Goal: Information Seeking & Learning: Learn about a topic

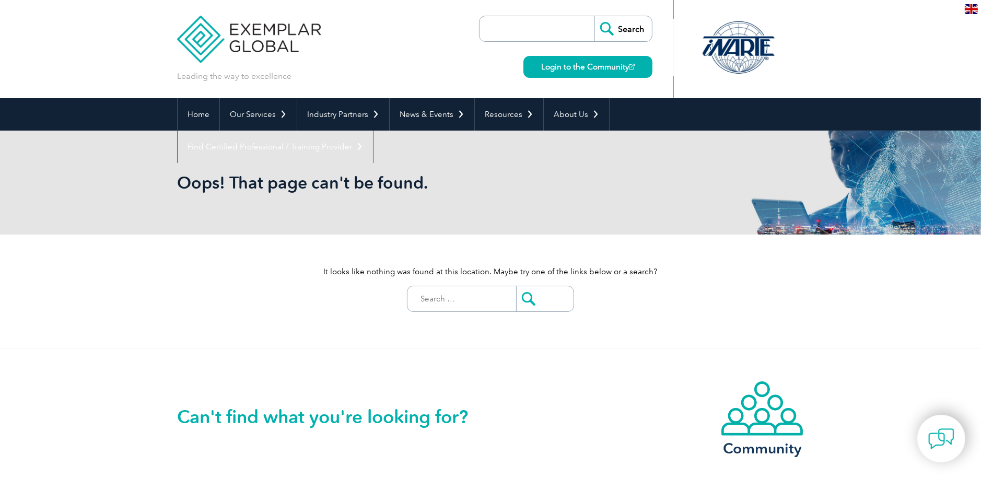
click at [734, 48] on div at bounding box center [739, 47] width 104 height 57
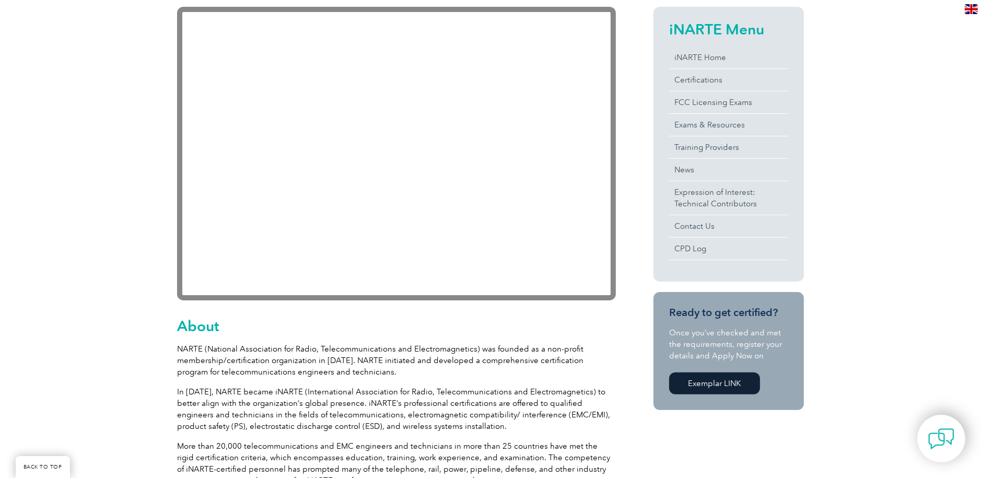
scroll to position [261, 0]
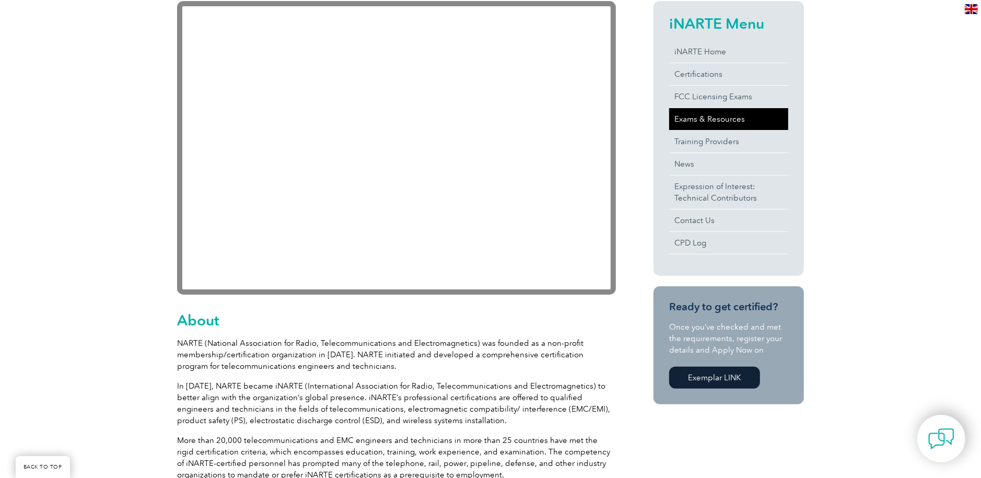
click at [724, 118] on link "Exams & Resources" at bounding box center [728, 119] width 119 height 22
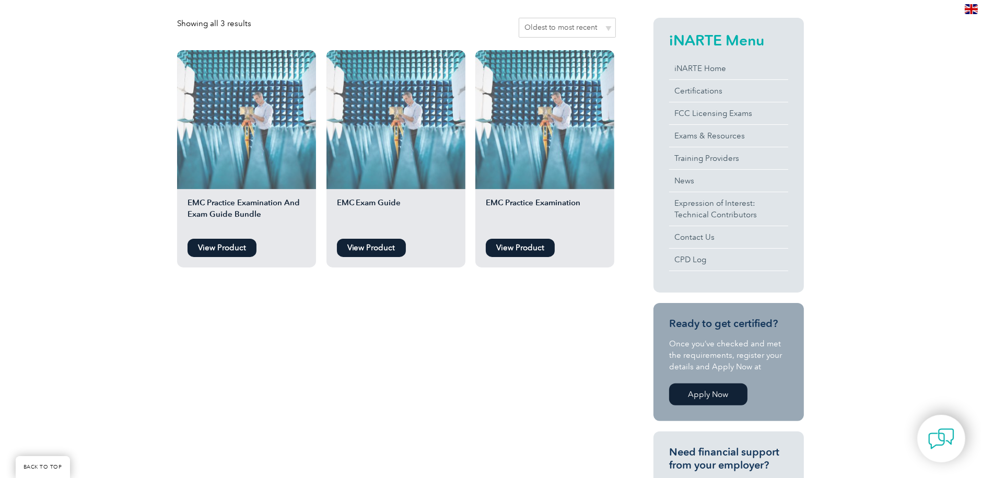
scroll to position [261, 0]
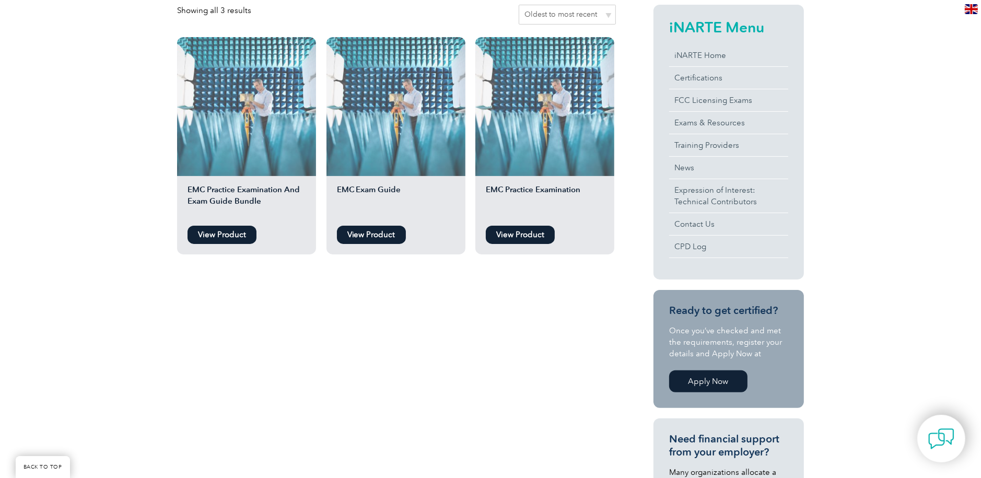
click at [523, 235] on link "View Product" at bounding box center [520, 235] width 69 height 18
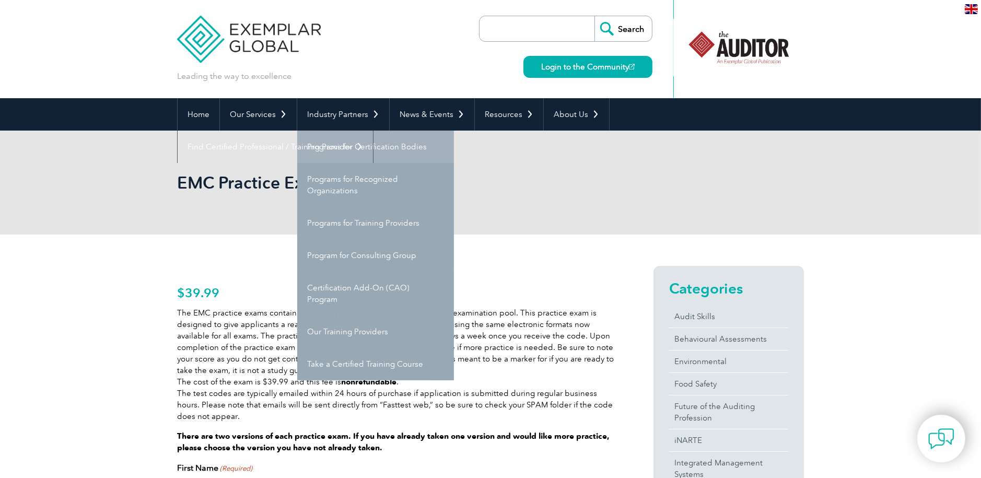
click at [345, 143] on link "Programs for Certification Bodies" at bounding box center [375, 147] width 157 height 32
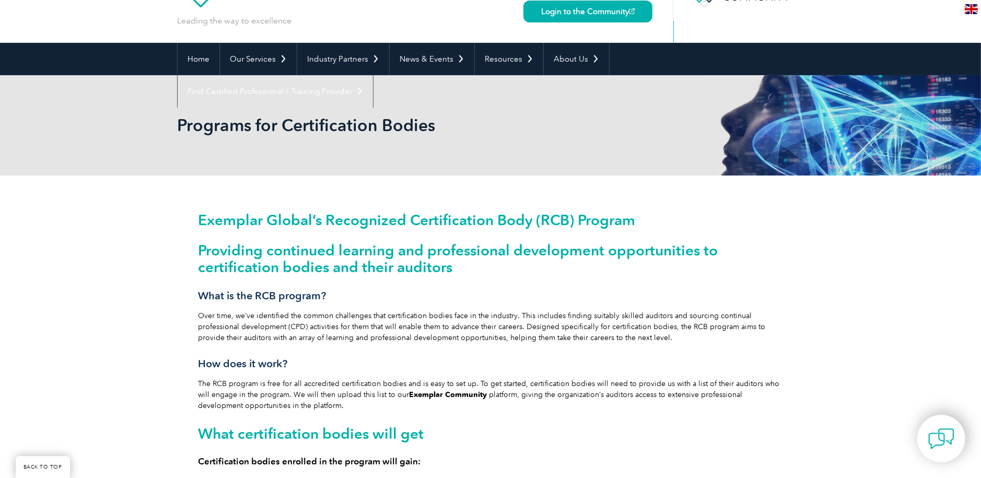
scroll to position [52, 0]
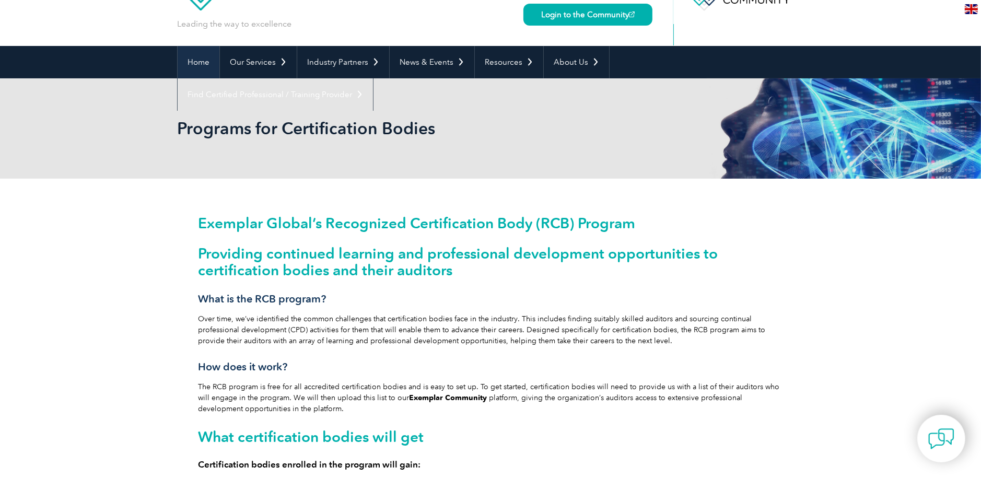
click at [198, 60] on link "Home" at bounding box center [199, 62] width 42 height 32
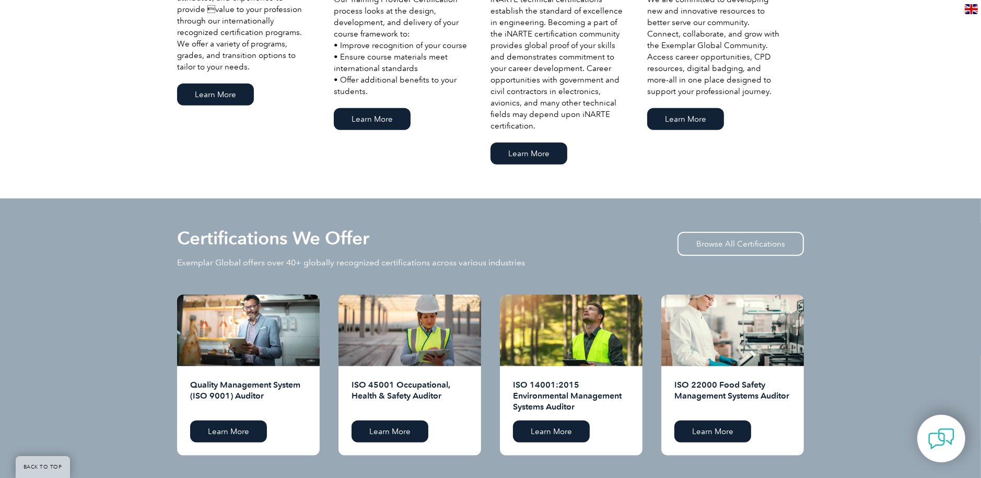
scroll to position [783, 0]
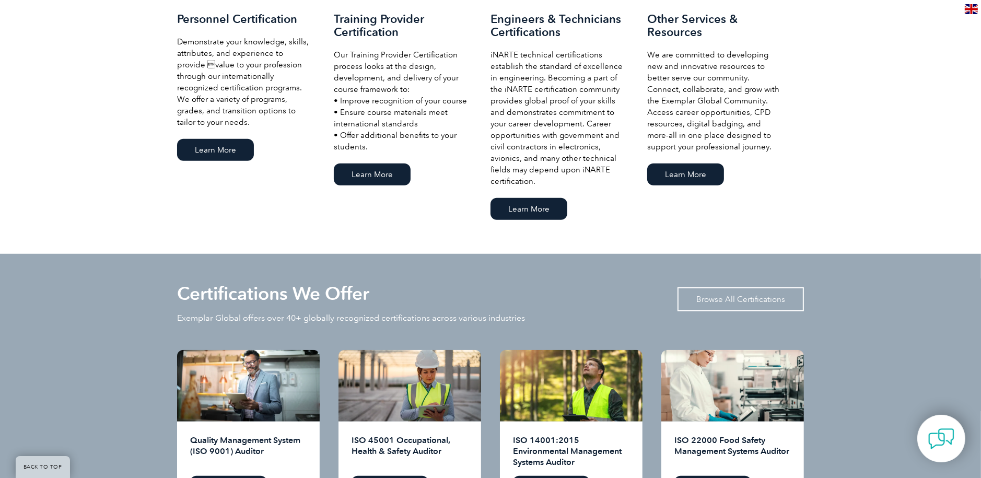
click at [745, 296] on link "Browse All Certifications" at bounding box center [740, 299] width 126 height 24
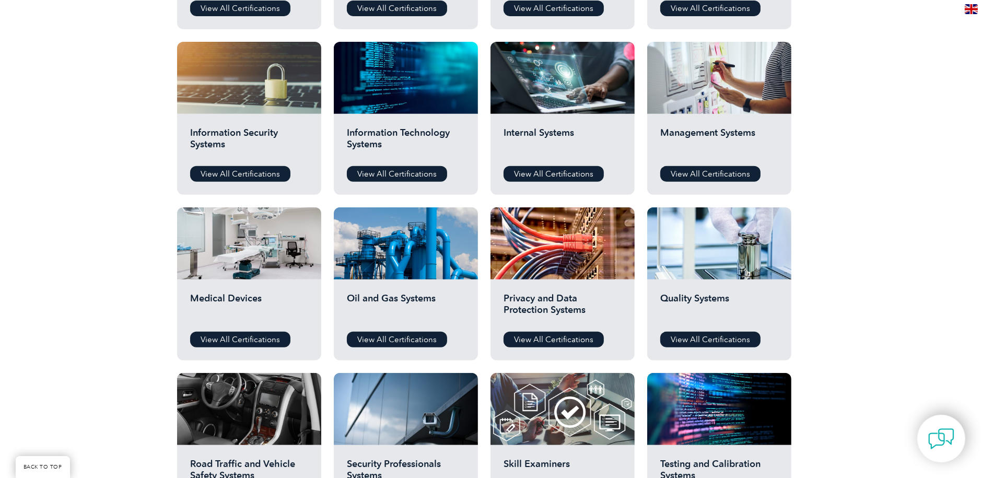
scroll to position [522, 0]
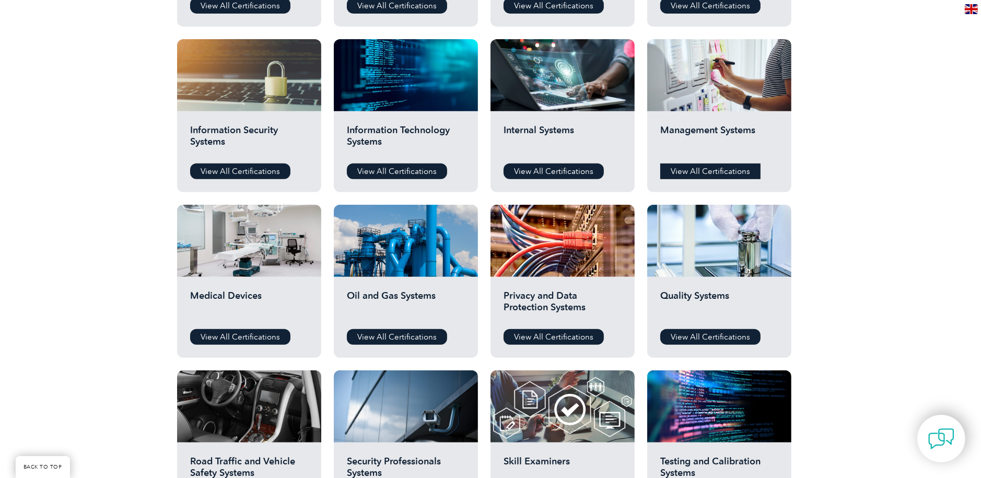
click at [722, 167] on link "View All Certifications" at bounding box center [710, 171] width 100 height 16
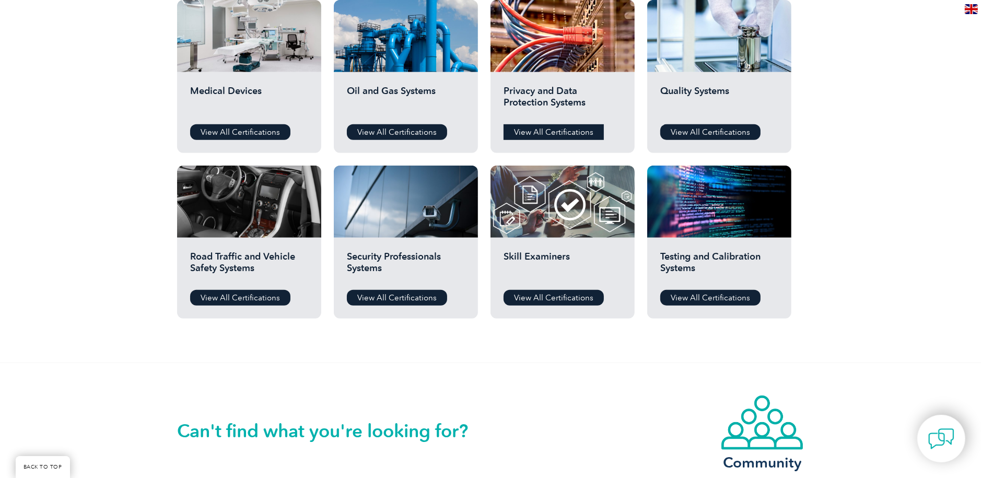
scroll to position [731, 0]
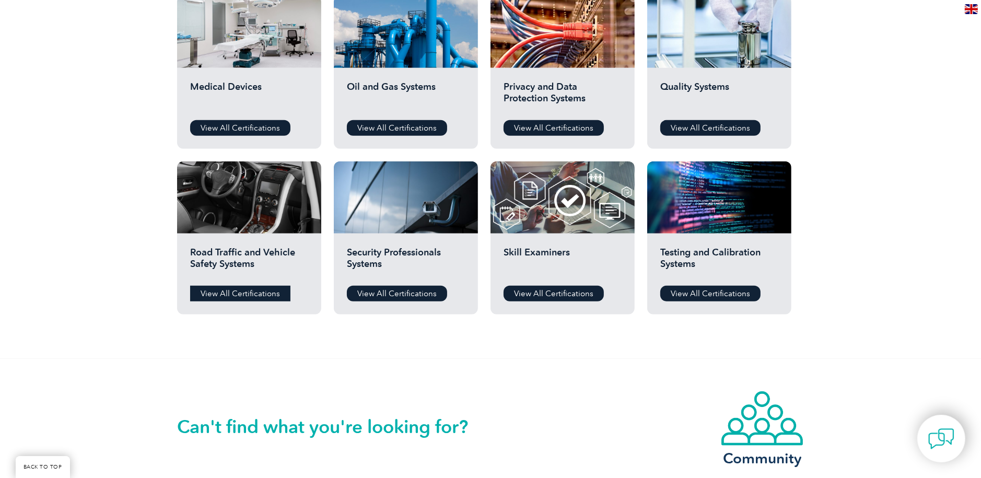
click at [243, 287] on link "View All Certifications" at bounding box center [240, 294] width 100 height 16
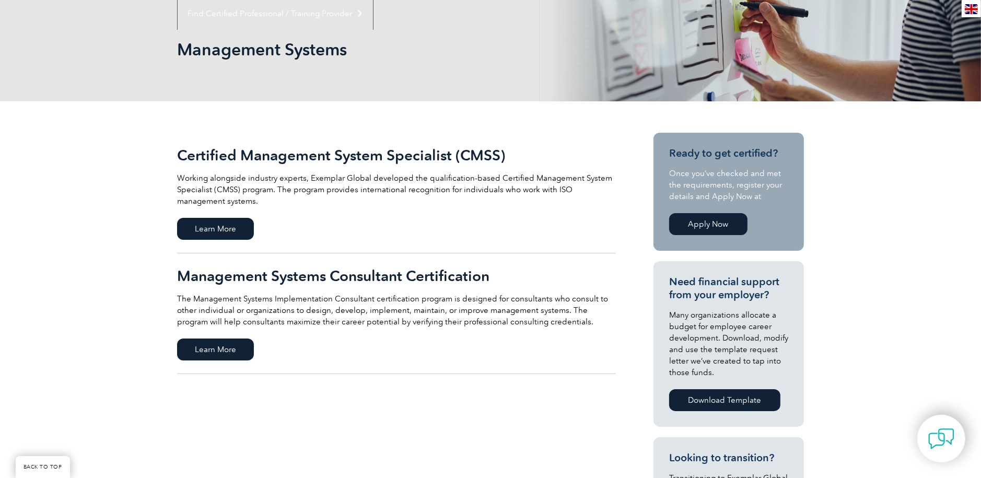
scroll to position [104, 0]
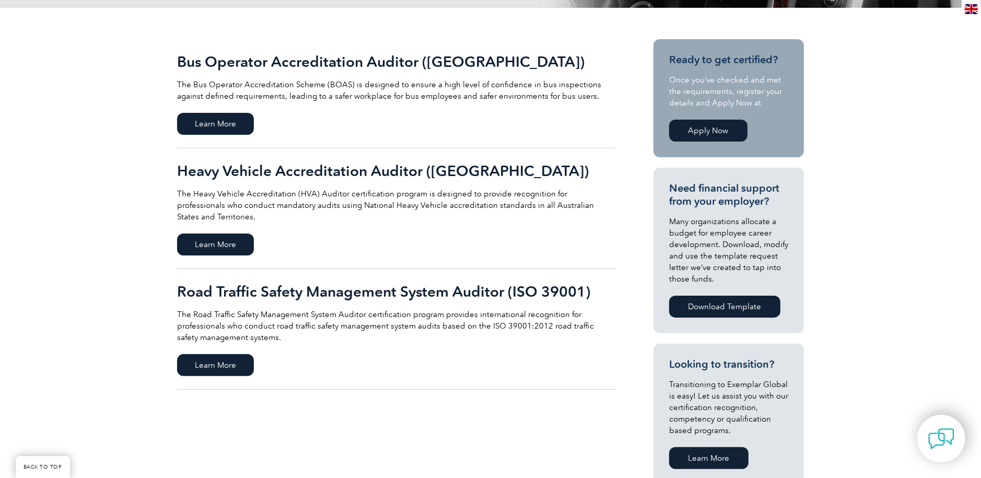
scroll to position [261, 0]
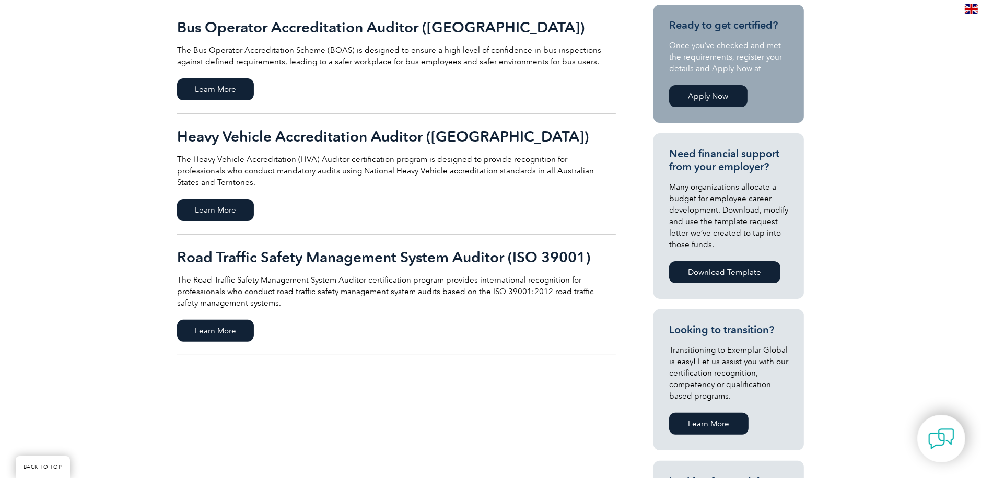
click at [288, 134] on h2 "Heavy Vehicle Accreditation Auditor ([GEOGRAPHIC_DATA])" at bounding box center [396, 136] width 439 height 17
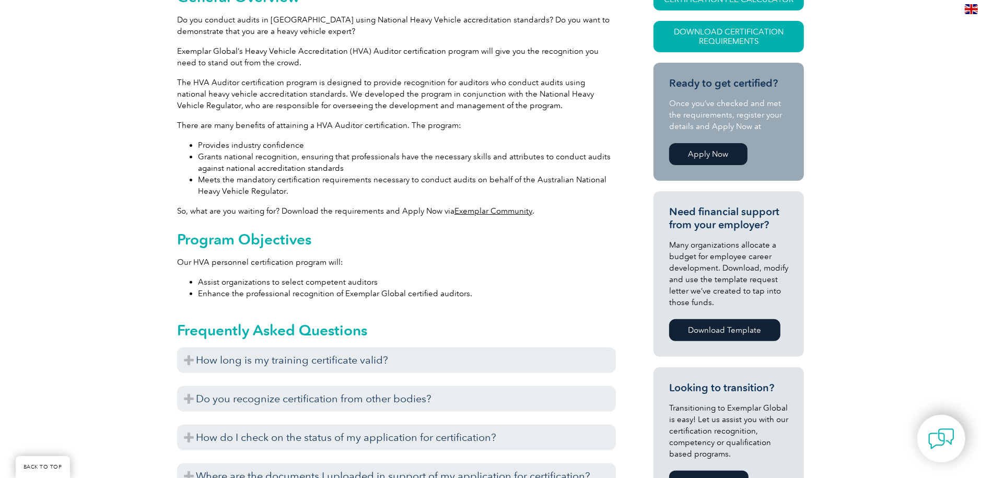
scroll to position [418, 0]
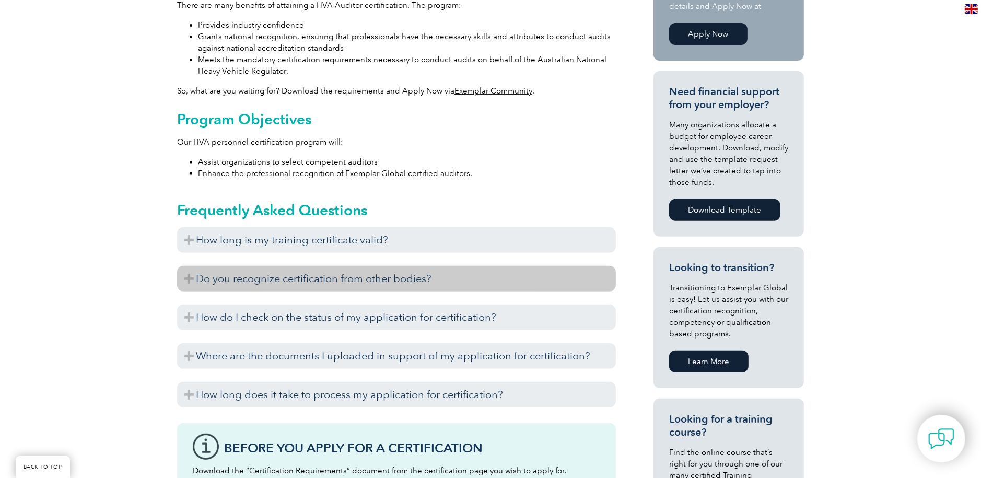
click at [315, 266] on h3 "Do you recognize certification from other bodies?" at bounding box center [396, 279] width 439 height 26
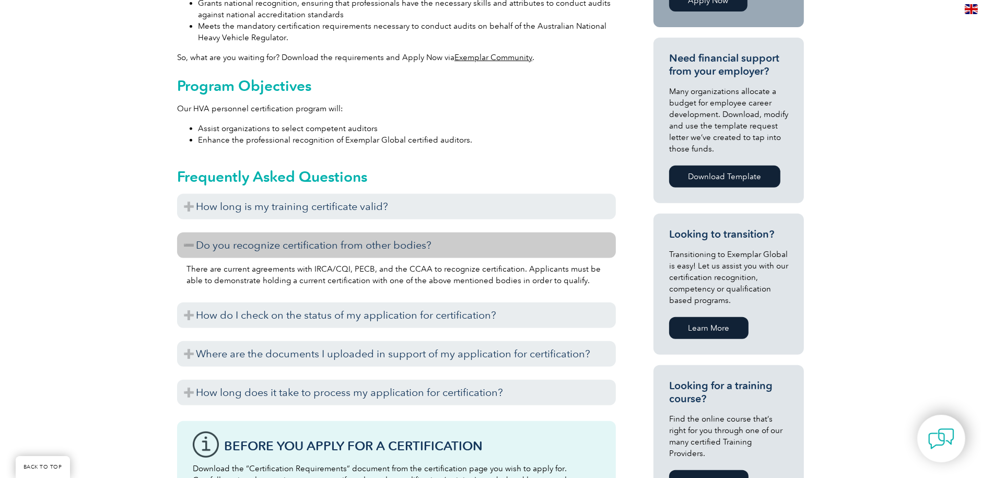
scroll to position [470, 0]
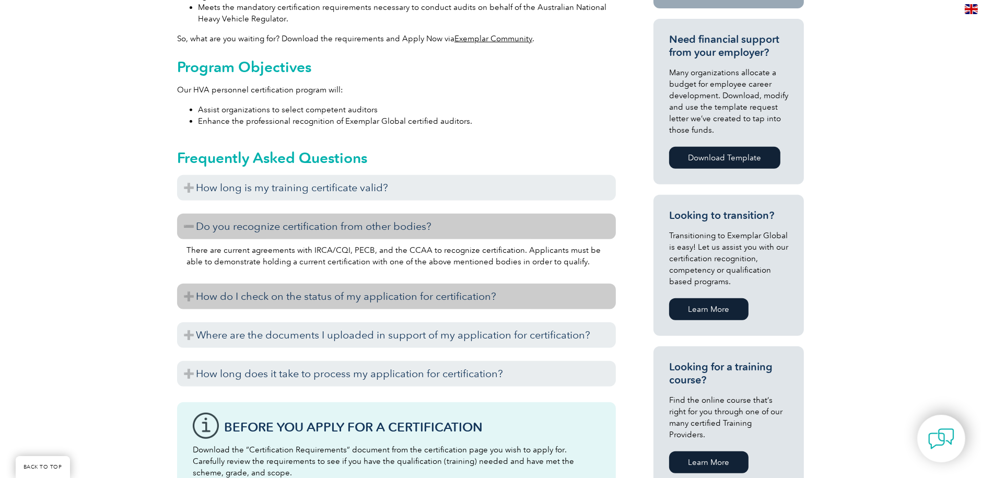
click at [301, 284] on h3 "How do I check on the status of my application for certification?" at bounding box center [396, 297] width 439 height 26
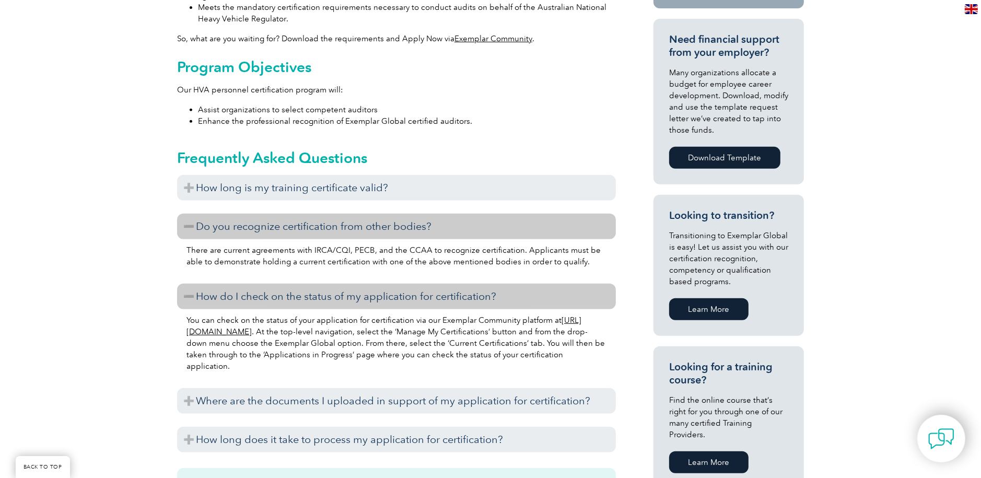
click at [285, 315] on link "https://community.exemplarglobal.org/" at bounding box center [383, 325] width 395 height 21
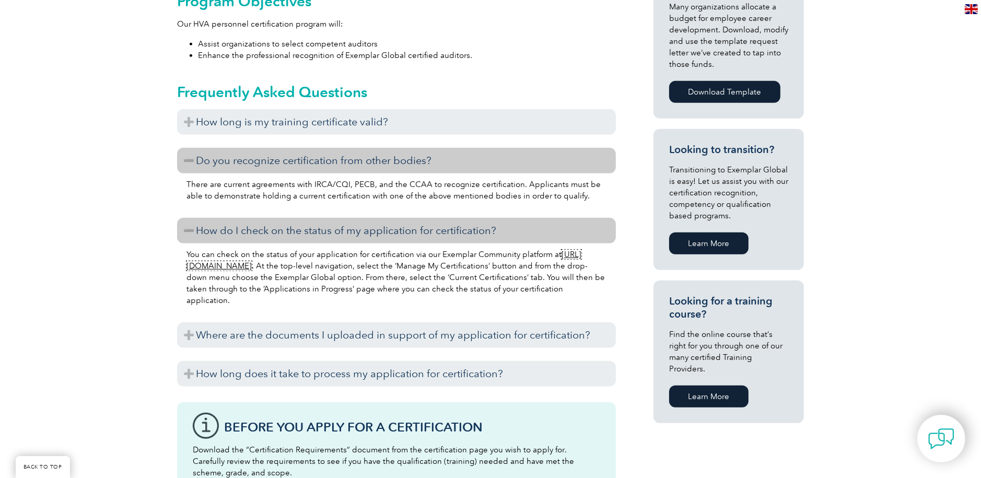
scroll to position [522, 0]
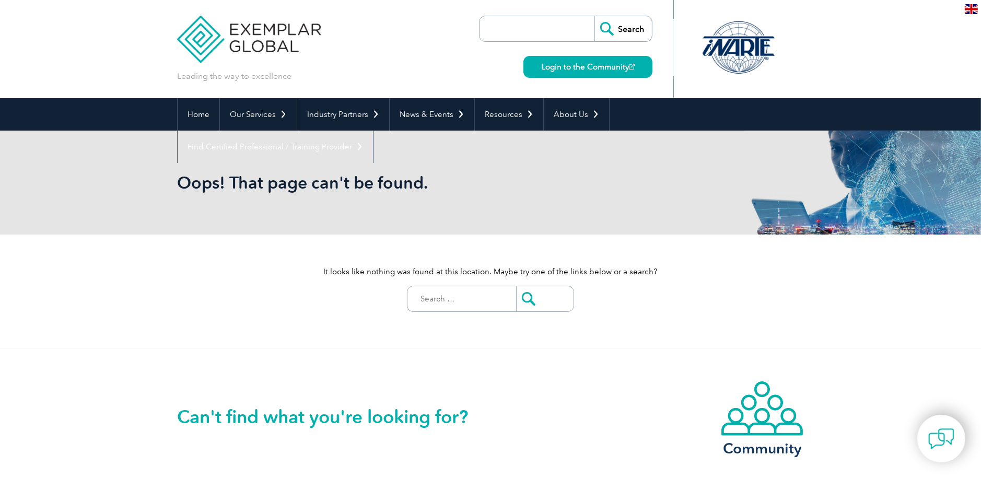
click at [291, 182] on h1 "Oops! That page can't be found." at bounding box center [377, 182] width 401 height 20
click at [454, 290] on input "Search for:" at bounding box center [464, 298] width 103 height 25
type input "pre class assessment"
click at [526, 303] on input "submit" at bounding box center [544, 298] width 57 height 25
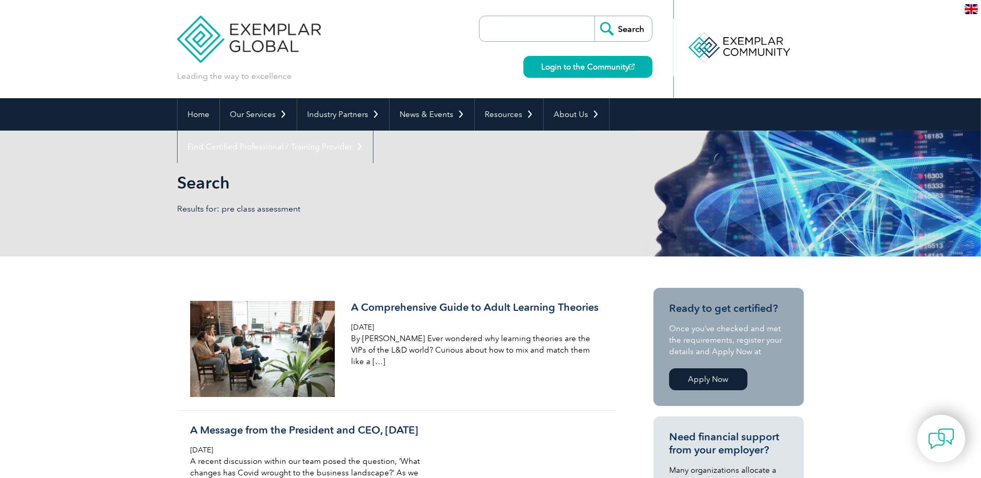
click at [509, 30] on input "search" at bounding box center [540, 28] width 110 height 25
type input "courses"
click at [594, 16] on input "Search" at bounding box center [622, 28] width 57 height 25
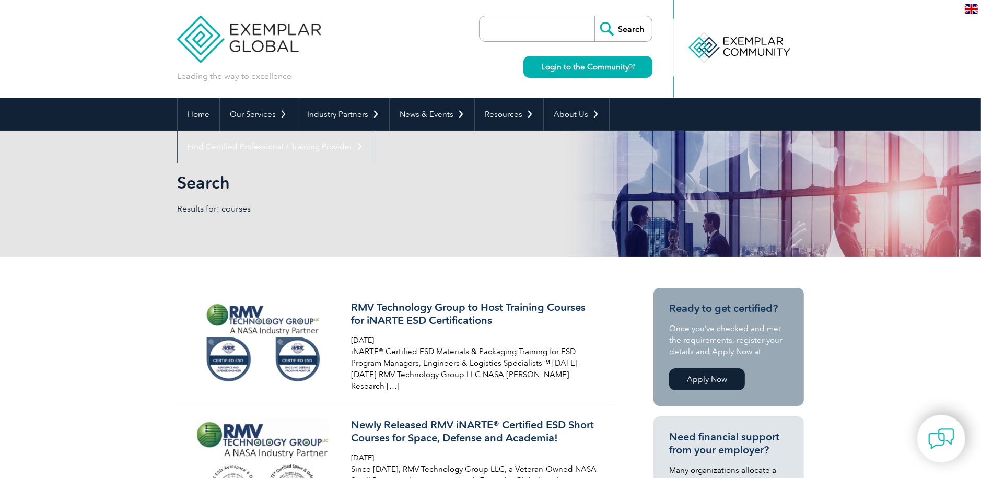
click at [626, 27] on input "Search" at bounding box center [622, 28] width 57 height 25
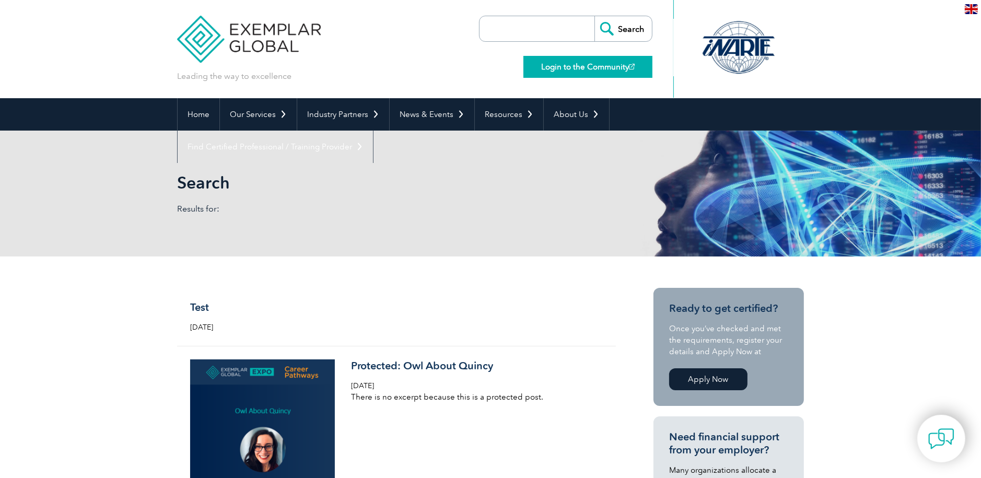
click at [570, 62] on link "Login to the Community" at bounding box center [587, 67] width 129 height 22
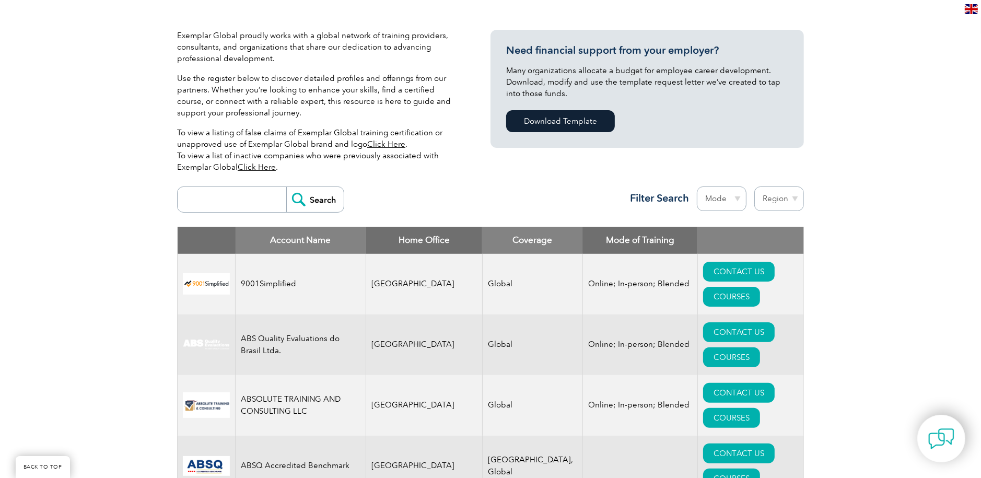
scroll to position [209, 0]
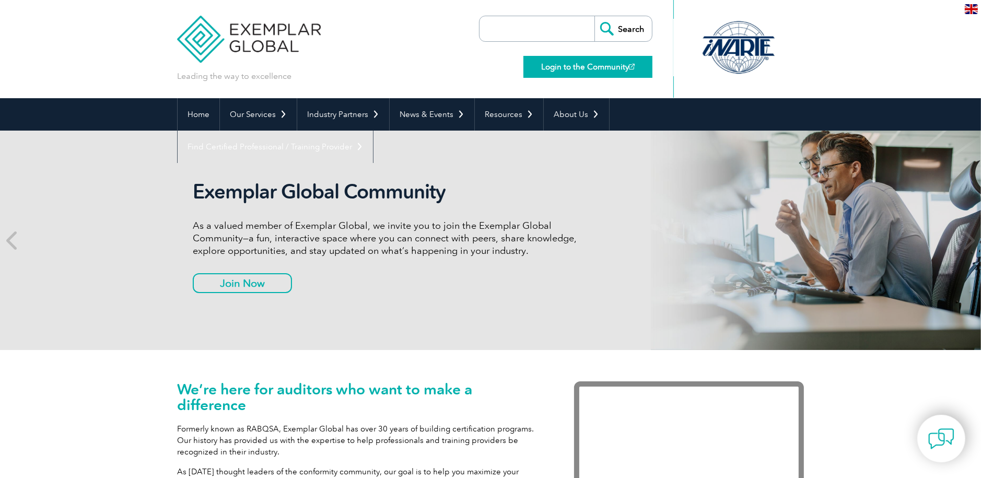
click at [586, 66] on link "Login to the Community" at bounding box center [587, 67] width 129 height 22
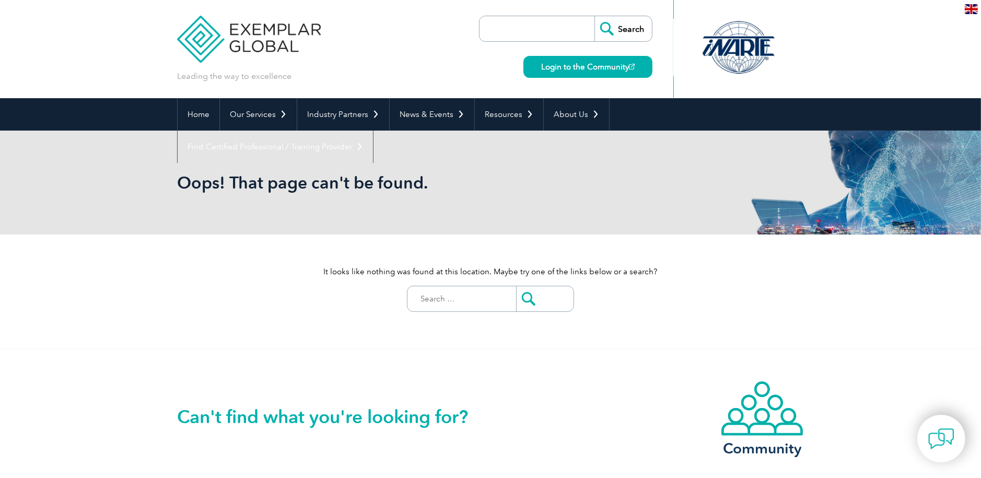
click at [443, 293] on input "Search for:" at bounding box center [464, 298] width 103 height 25
paste input "Heavy Vehicle Accreditation Auditor Auditor - FM Exam"
type input "Heavy Vehicle Accreditation Auditor Auditor - FM Exam"
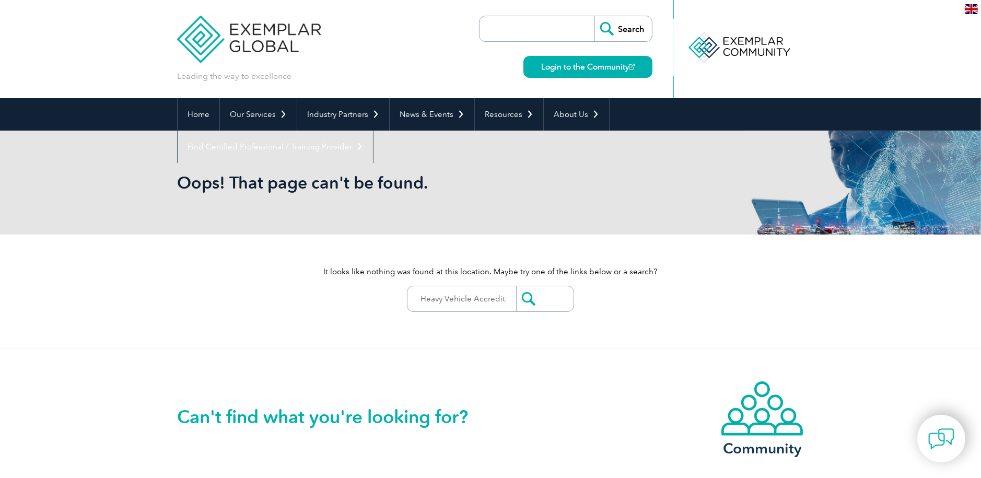
click at [524, 297] on input "submit" at bounding box center [544, 298] width 57 height 25
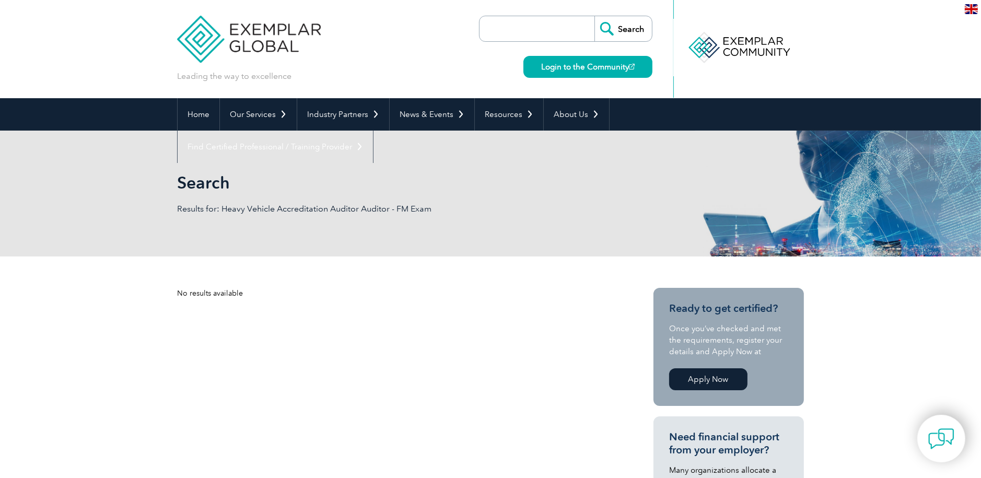
click at [417, 210] on p "Results for: Heavy Vehicle Accreditation Auditor Auditor - FM Exam" at bounding box center [333, 208] width 313 height 11
click at [415, 207] on p "Results for: Heavy Vehicle Accreditation Auditor Auditor - FM Exam" at bounding box center [333, 208] width 313 height 11
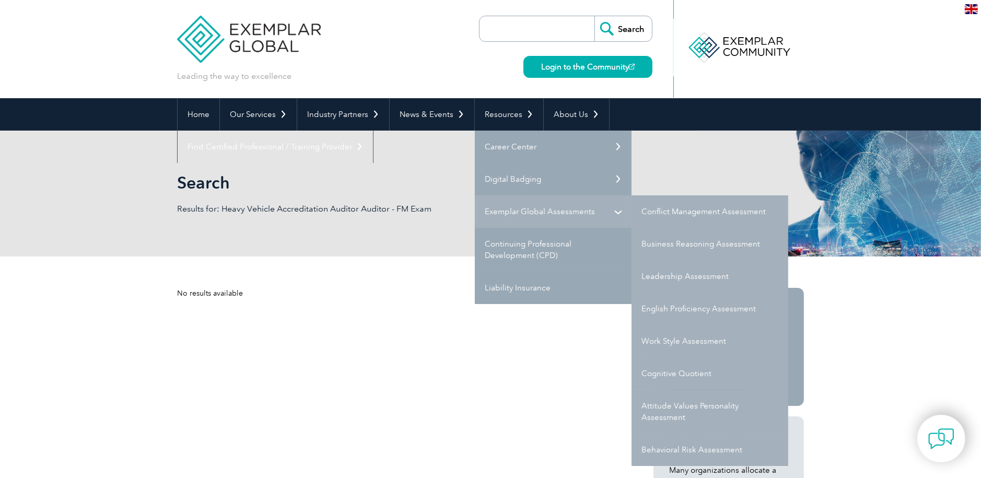
click at [514, 209] on link "Exemplar Global Assessments" at bounding box center [553, 211] width 157 height 32
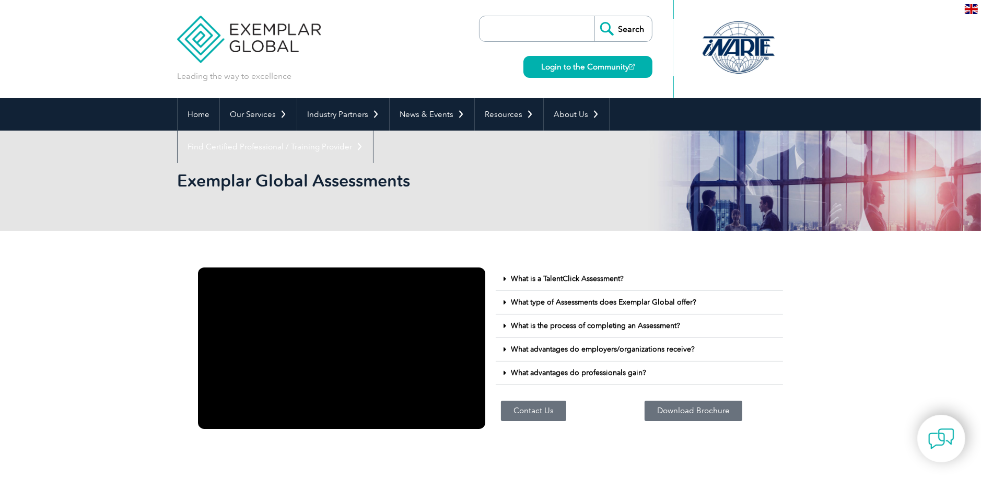
click at [596, 349] on link "What advantages do employers/organizations receive?" at bounding box center [603, 349] width 184 height 9
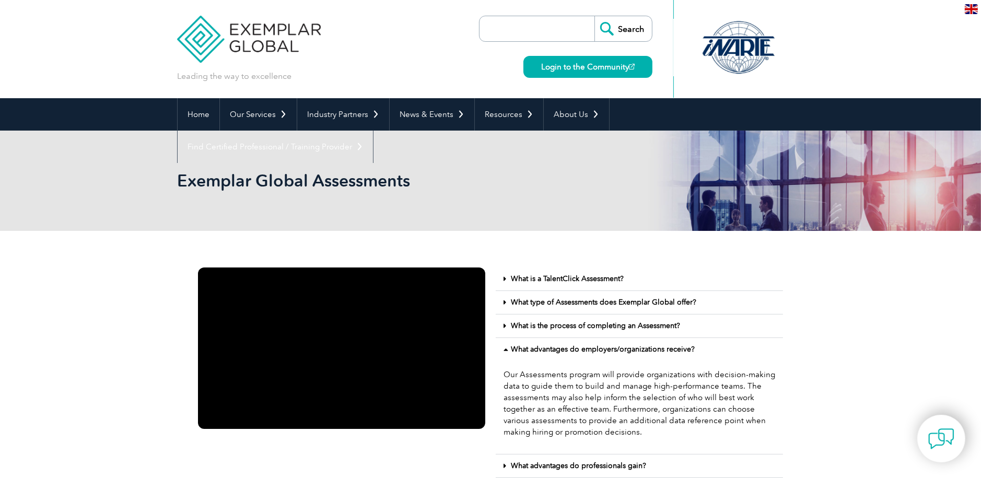
click at [509, 22] on input "search" at bounding box center [540, 28] width 110 height 25
paste input "Fatigue Management Scope"
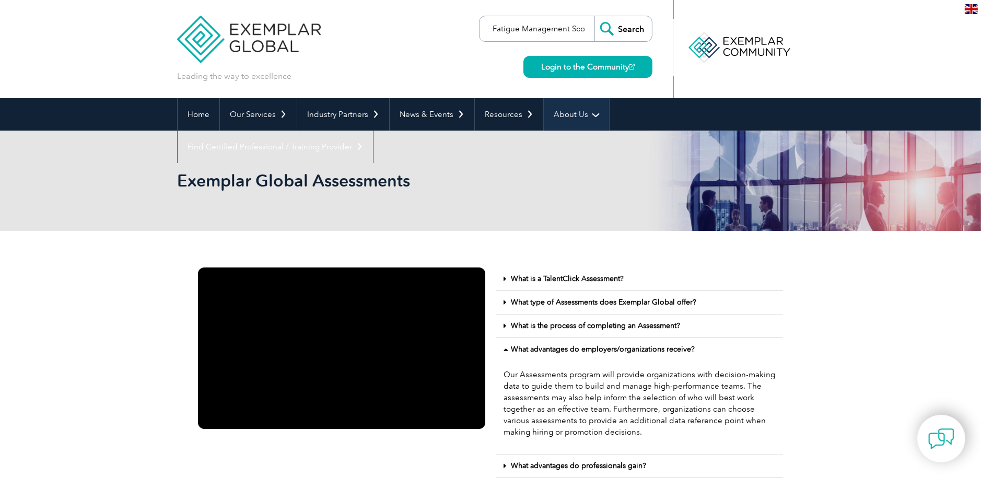
scroll to position [0, 8]
type input "Fatigue Management Scope"
click at [623, 28] on input "Search" at bounding box center [622, 28] width 57 height 25
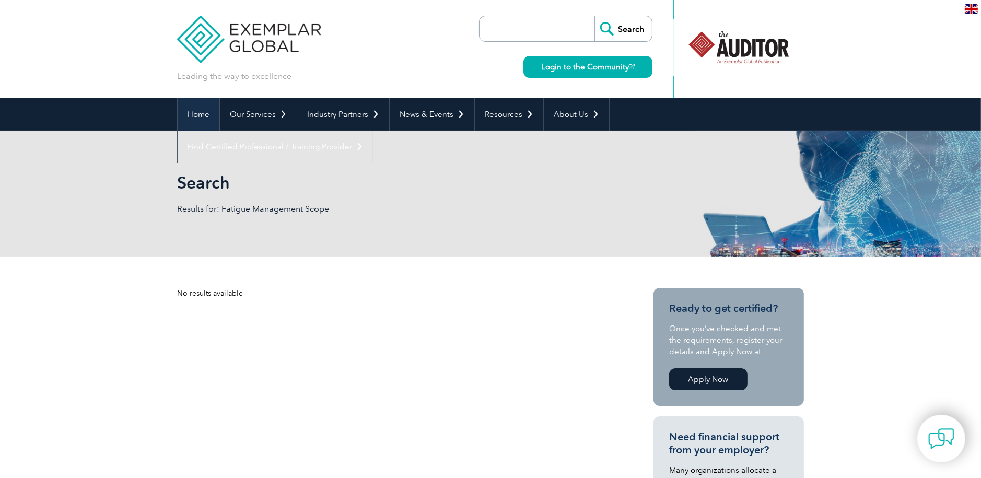
click at [204, 111] on link "Home" at bounding box center [199, 114] width 42 height 32
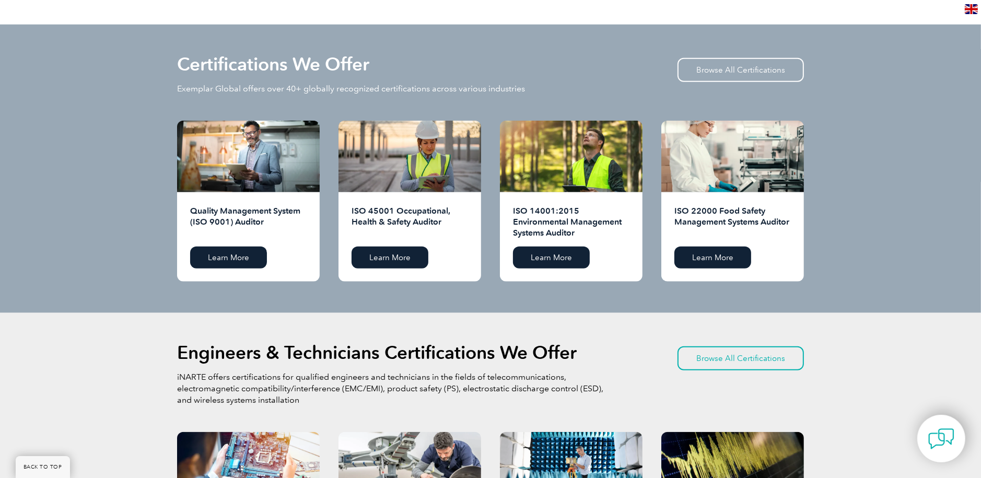
scroll to position [836, 0]
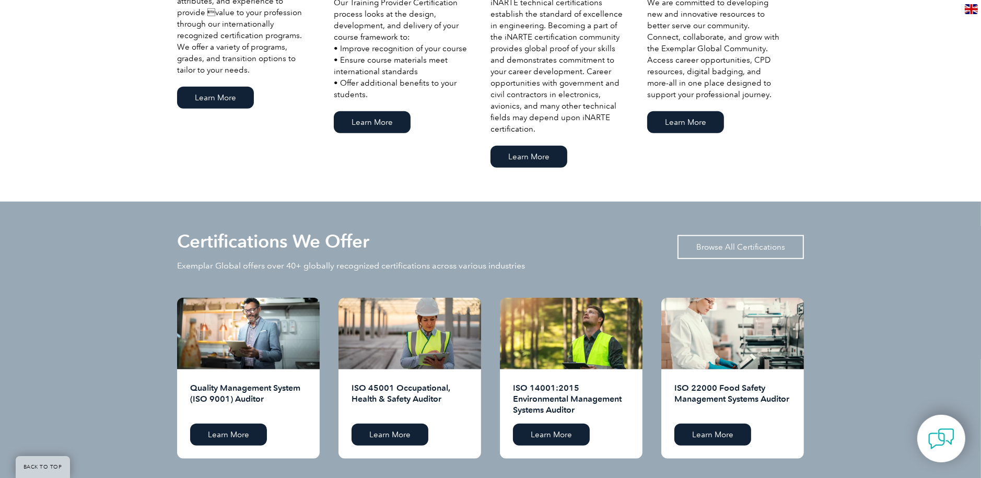
click at [704, 243] on link "Browse All Certifications" at bounding box center [740, 247] width 126 height 24
click at [304, 265] on p "Exemplar Global offers over 40+ globally recognized certifications across vario…" at bounding box center [351, 265] width 348 height 11
click at [709, 246] on link "Browse All Certifications" at bounding box center [740, 247] width 126 height 24
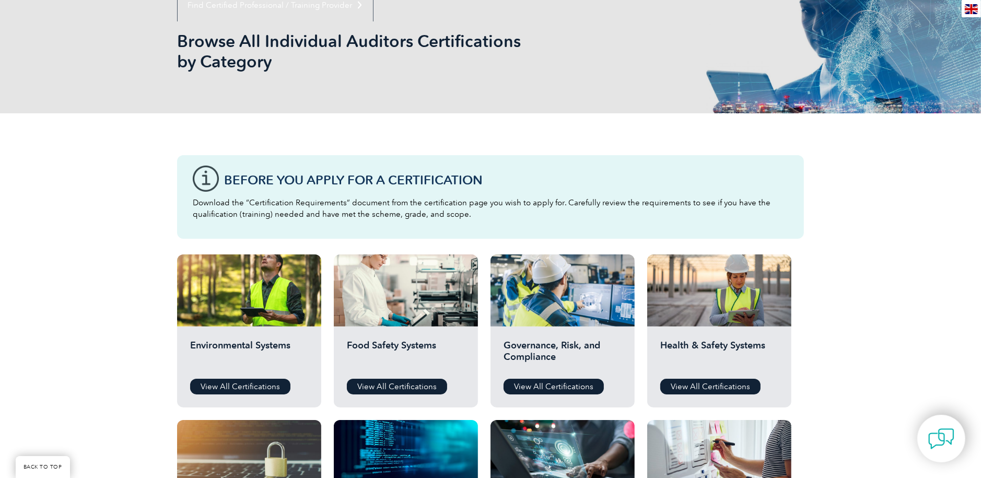
scroll to position [209, 0]
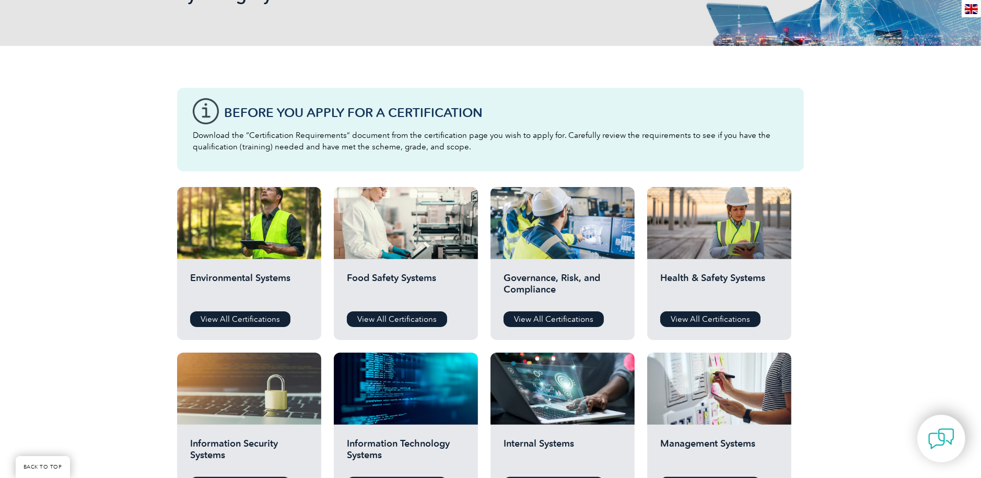
click at [335, 134] on p "Download the “Certification Requirements” document from the certification page …" at bounding box center [490, 141] width 595 height 23
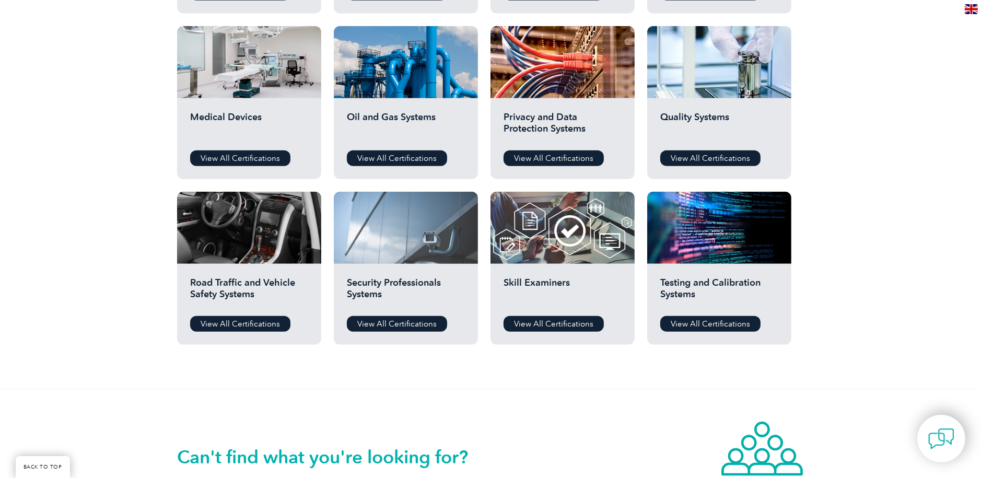
scroll to position [731, 0]
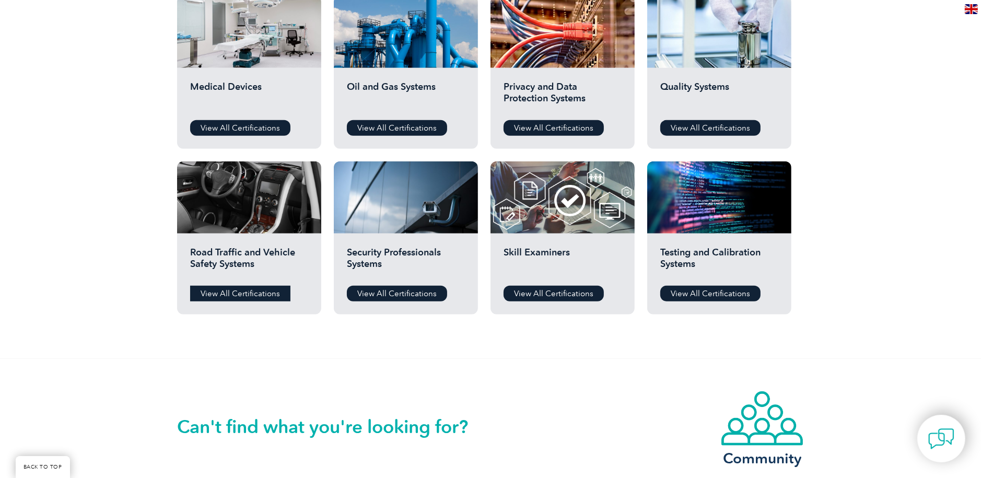
click at [252, 289] on link "View All Certifications" at bounding box center [240, 294] width 100 height 16
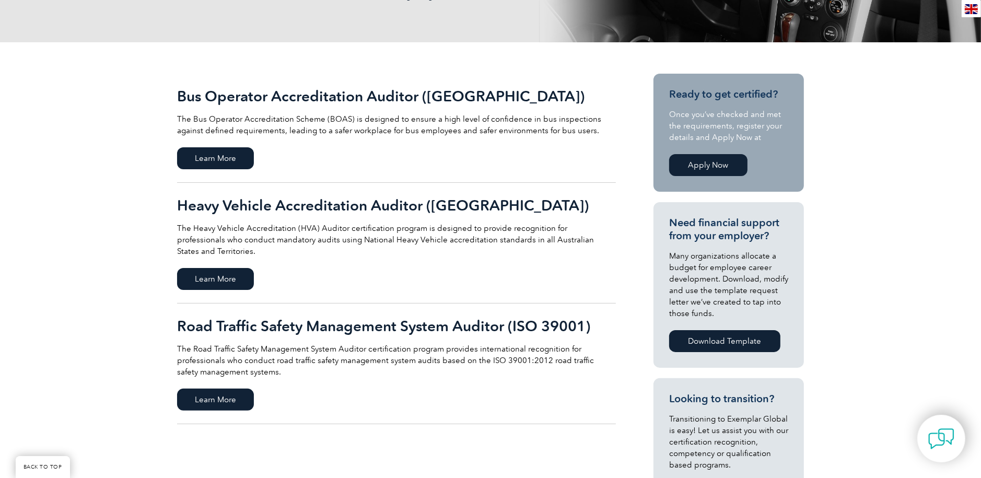
scroll to position [261, 0]
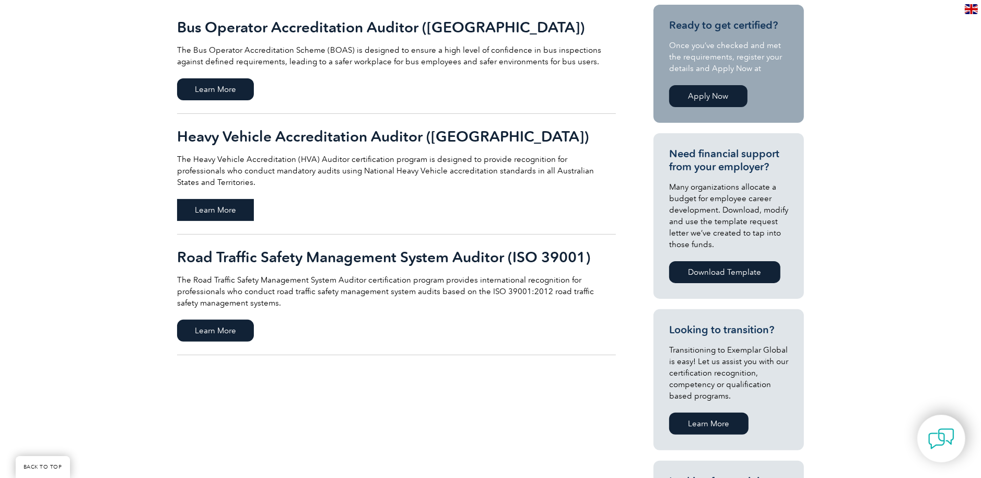
click at [229, 199] on span "Learn More" at bounding box center [215, 210] width 77 height 22
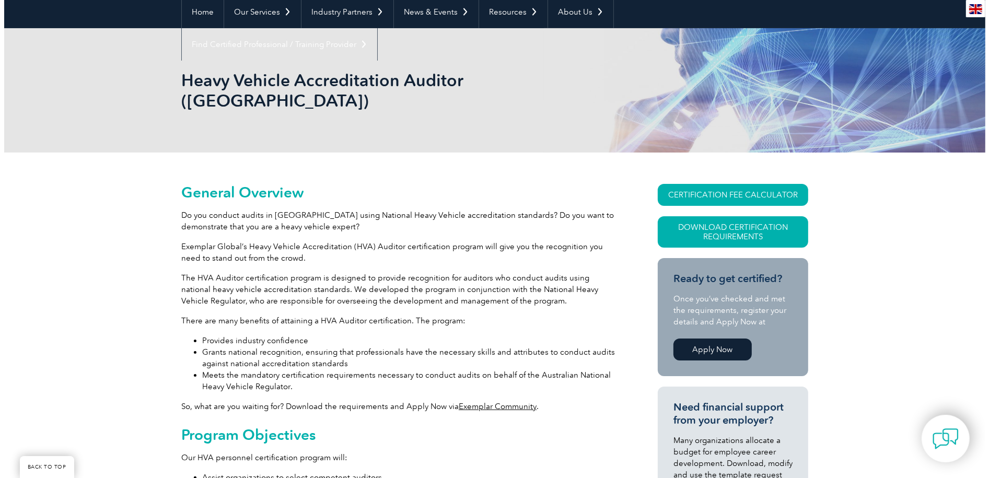
scroll to position [104, 0]
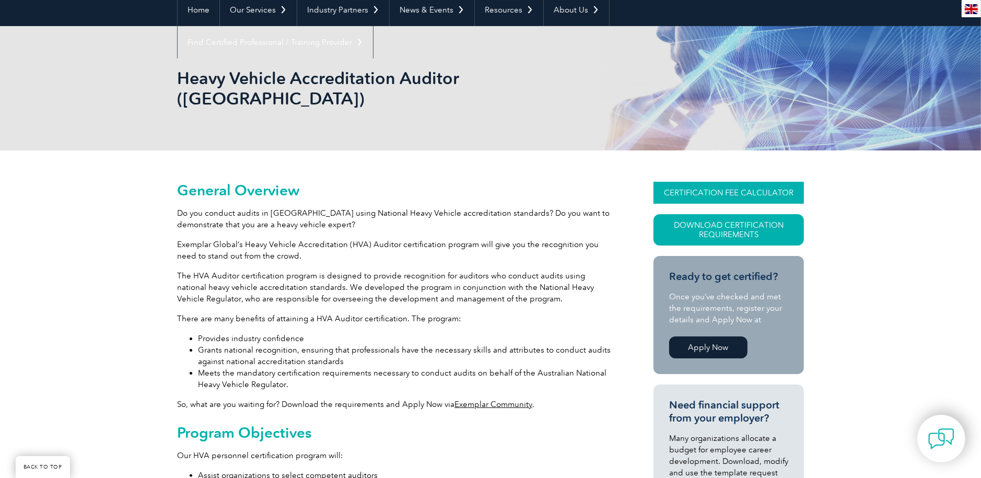
click at [727, 182] on link "CERTIFICATION FEE CALCULATOR" at bounding box center [728, 193] width 150 height 22
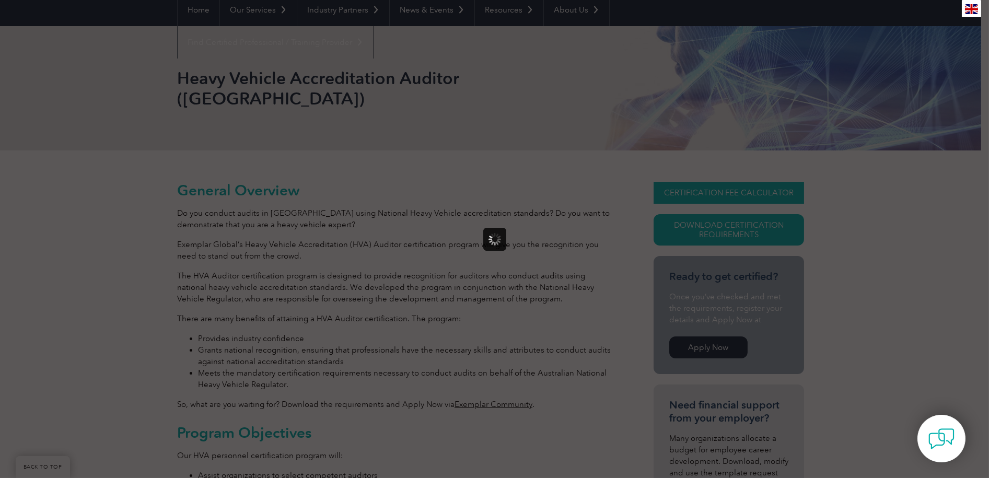
scroll to position [0, 0]
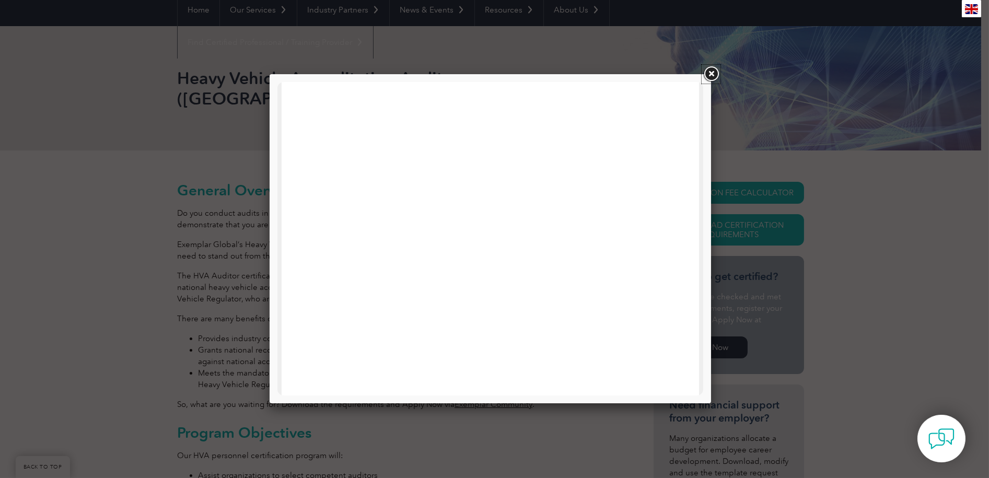
drag, startPoint x: 705, startPoint y: 71, endPoint x: 708, endPoint y: 79, distance: 9.3
click at [706, 71] on link at bounding box center [710, 74] width 19 height 19
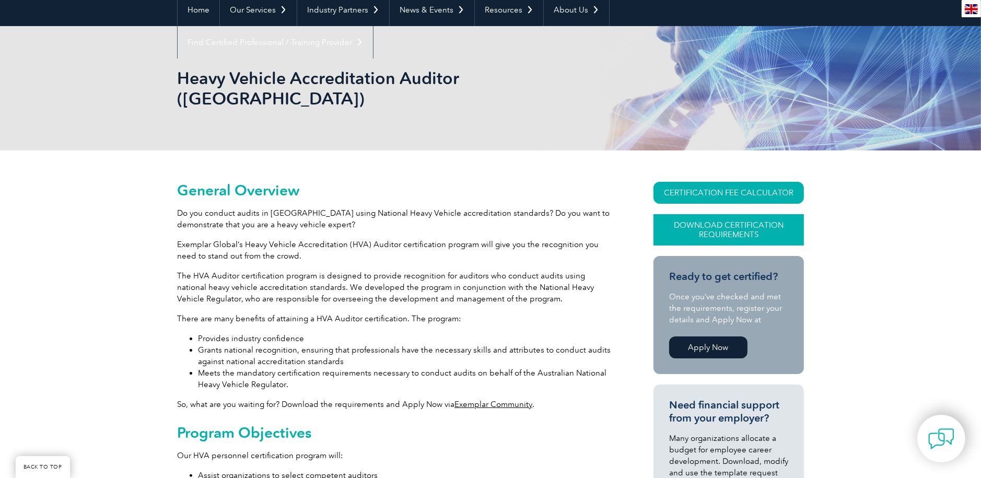
click at [710, 214] on link "Download Certification Requirements" at bounding box center [728, 229] width 150 height 31
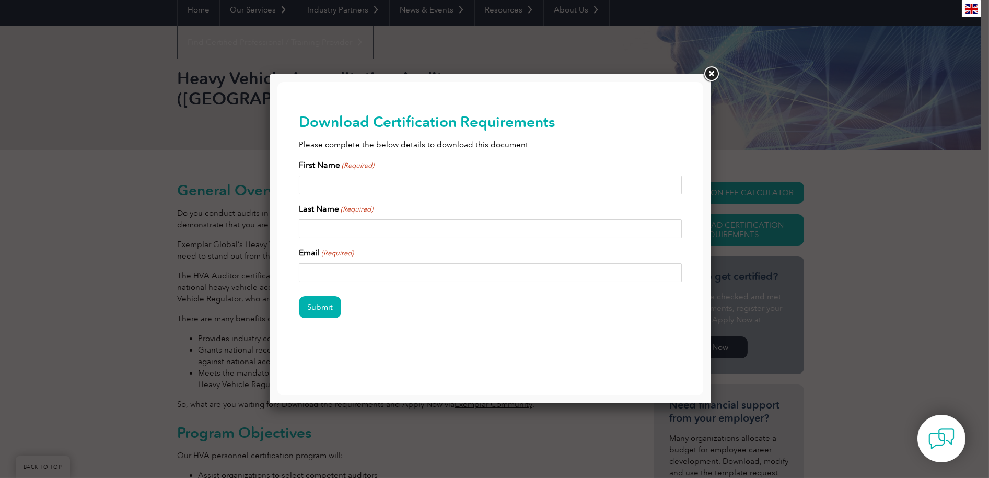
click at [712, 73] on link at bounding box center [710, 74] width 19 height 19
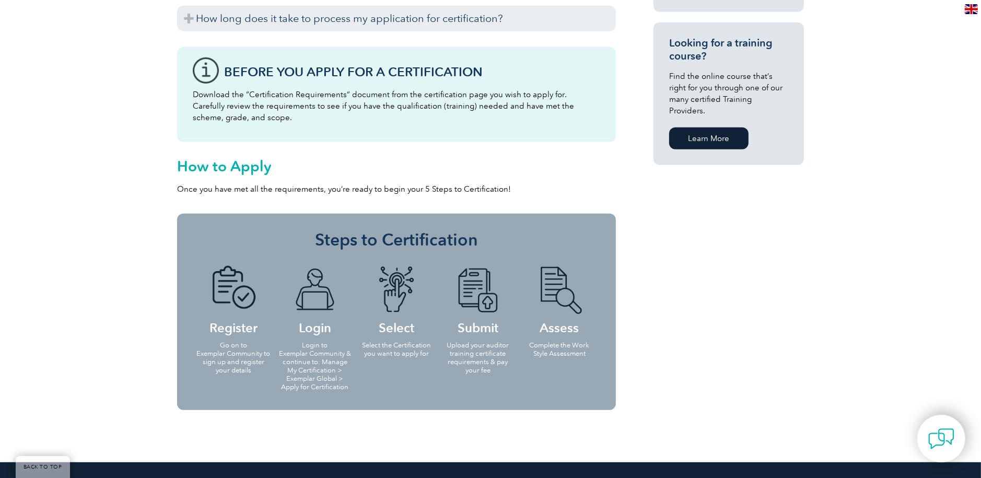
scroll to position [836, 0]
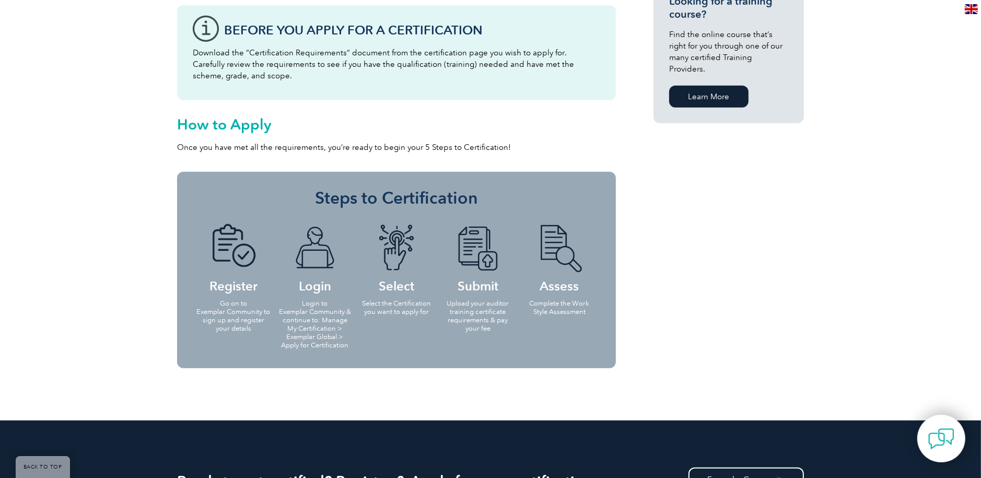
click at [566, 267] on h4 "Assess" at bounding box center [559, 257] width 75 height 67
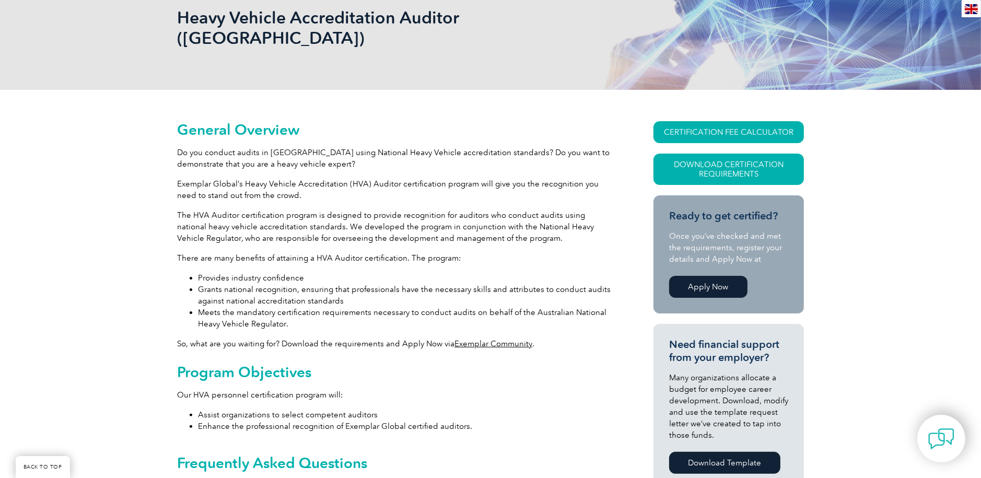
scroll to position [0, 0]
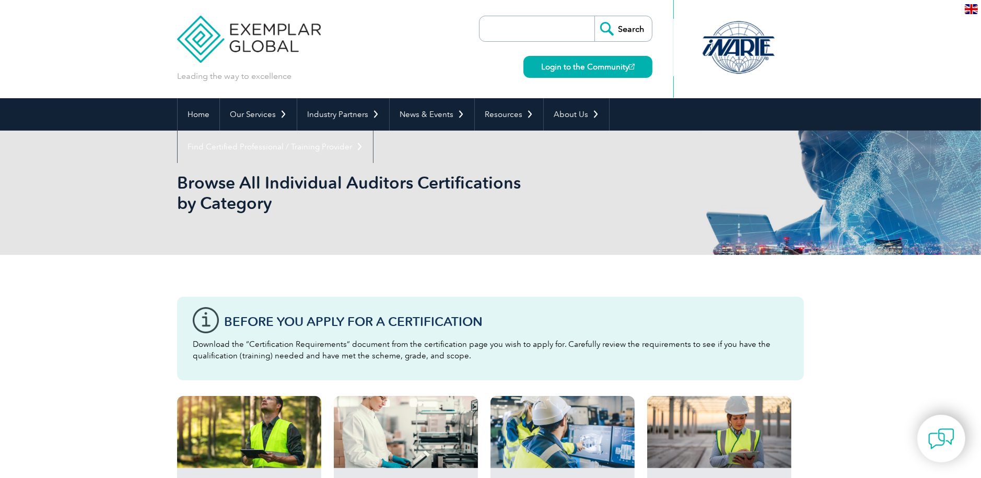
drag, startPoint x: 0, startPoint y: 0, endPoint x: 563, endPoint y: 292, distance: 634.9
click at [275, 322] on h3 "Before You Apply For a Certification" at bounding box center [506, 321] width 564 height 13
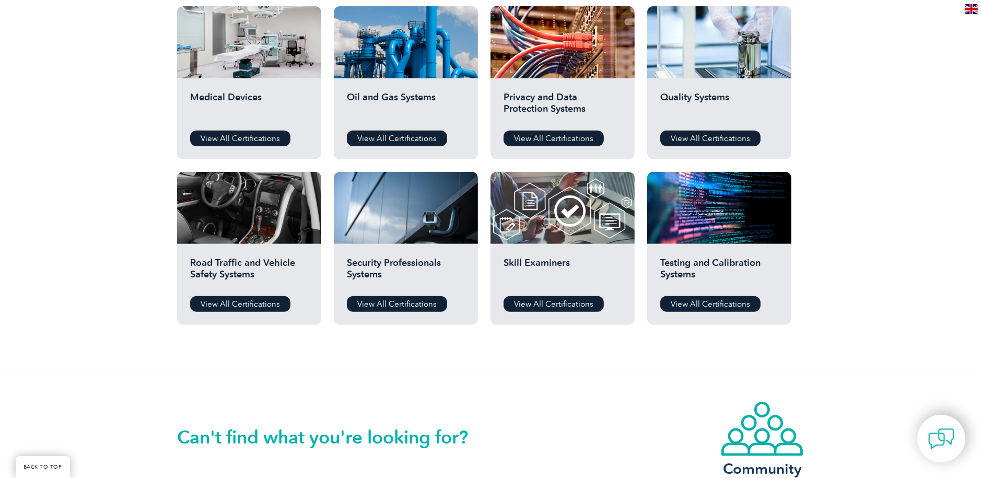
scroll to position [715, 0]
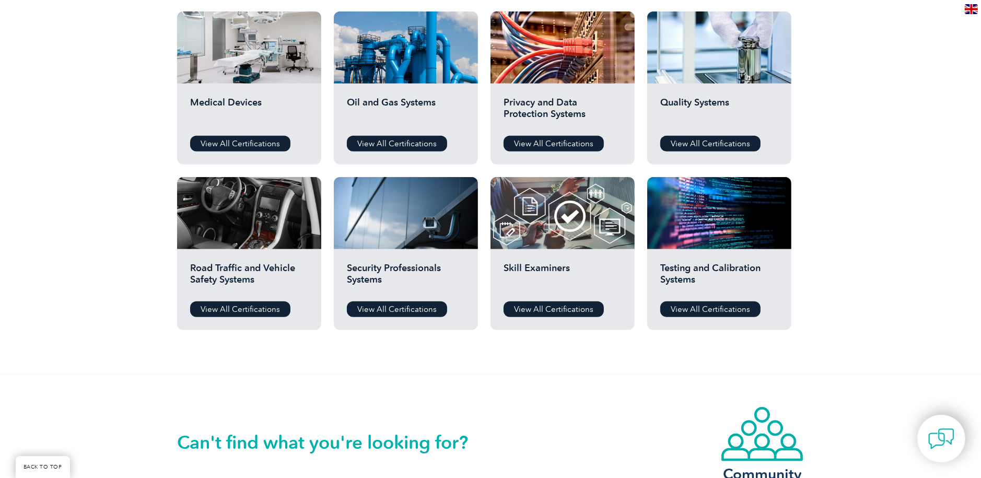
click at [39, 461] on link "BACK TO TOP" at bounding box center [43, 467] width 54 height 22
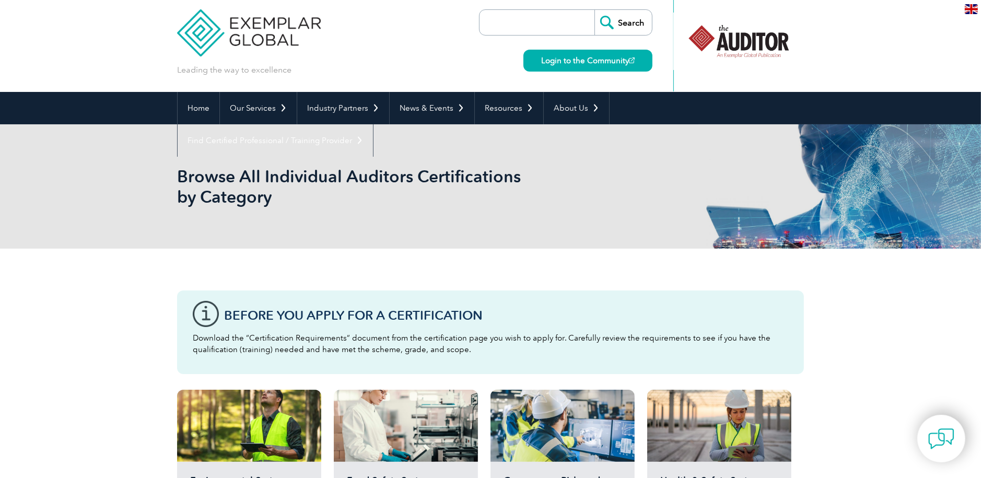
scroll to position [0, 0]
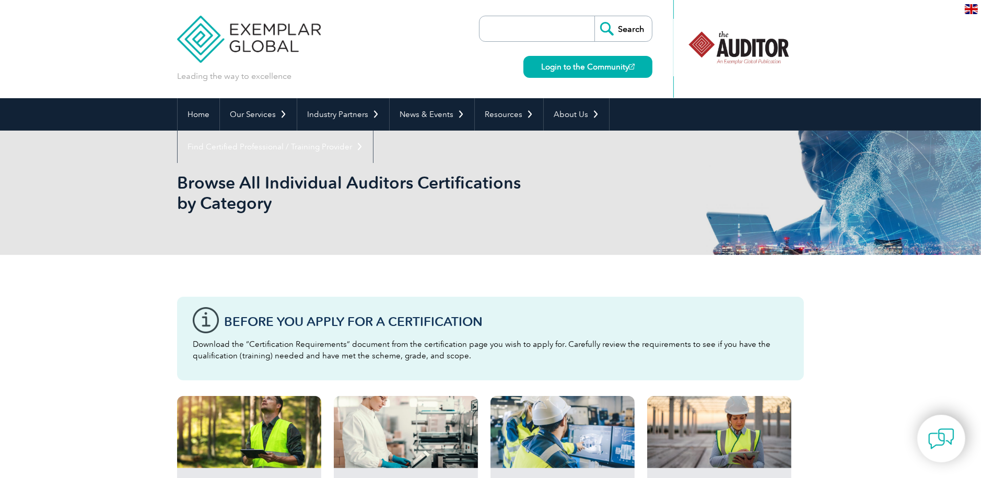
click at [506, 25] on input "search" at bounding box center [540, 28] width 110 height 25
drag, startPoint x: 506, startPoint y: 25, endPoint x: 504, endPoint y: 31, distance: 6.0
click at [504, 31] on input "search" at bounding box center [540, 28] width 110 height 25
click at [343, 73] on div "Leading the way to excellence Search" at bounding box center [490, 49] width 627 height 98
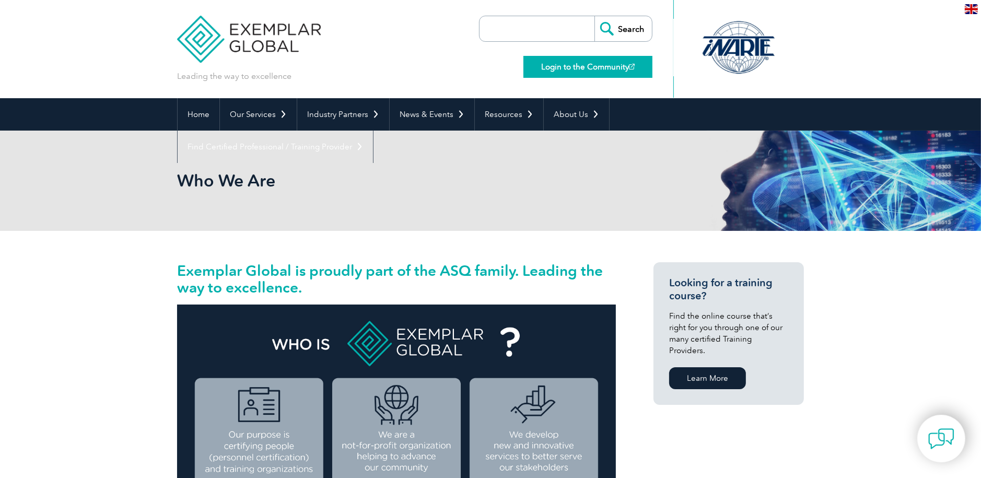
click at [567, 62] on link "Login to the Community" at bounding box center [587, 67] width 129 height 22
